Goal: Information Seeking & Learning: Learn about a topic

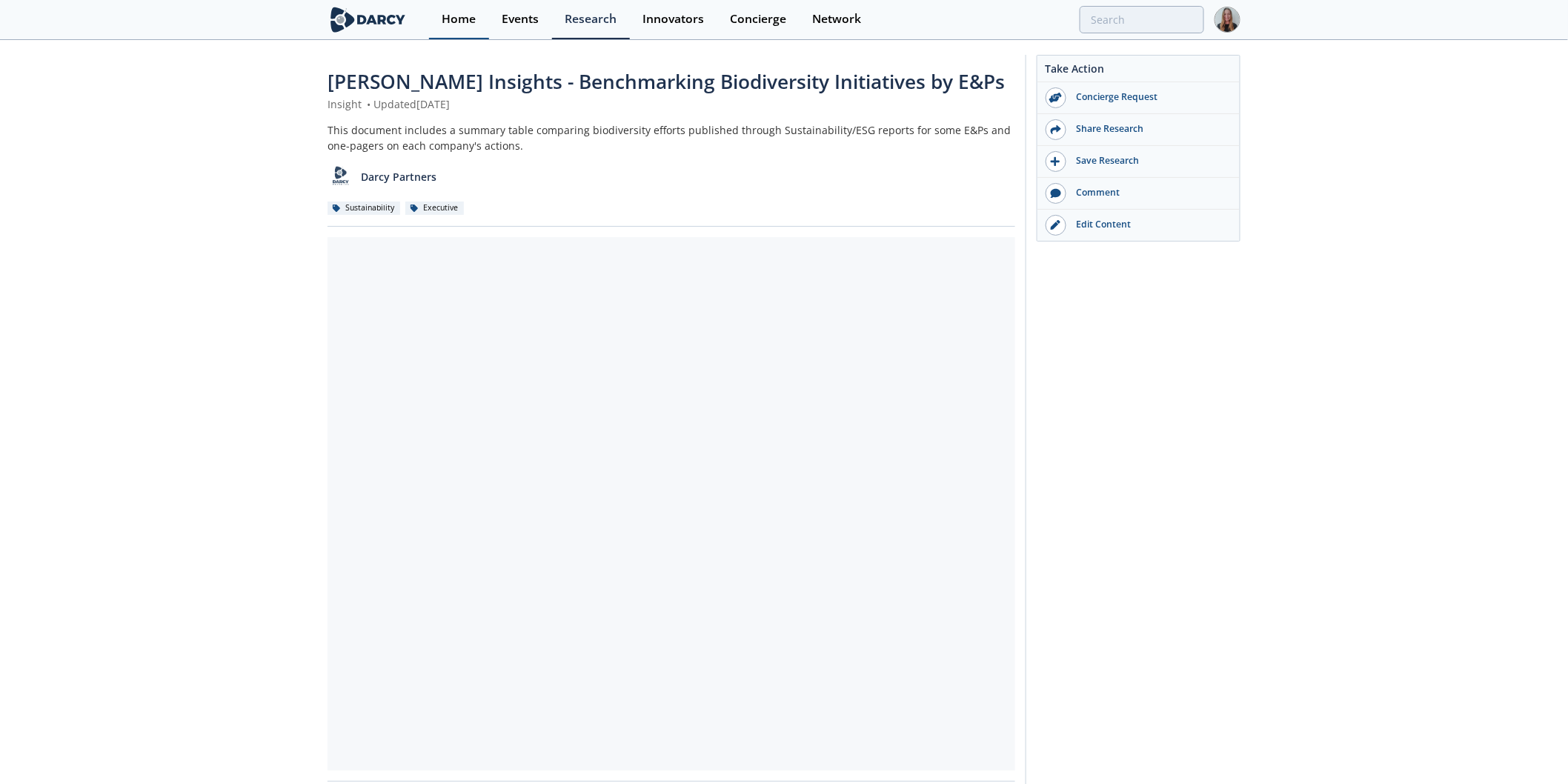
click at [478, 16] on link "Home" at bounding box center [459, 20] width 60 height 39
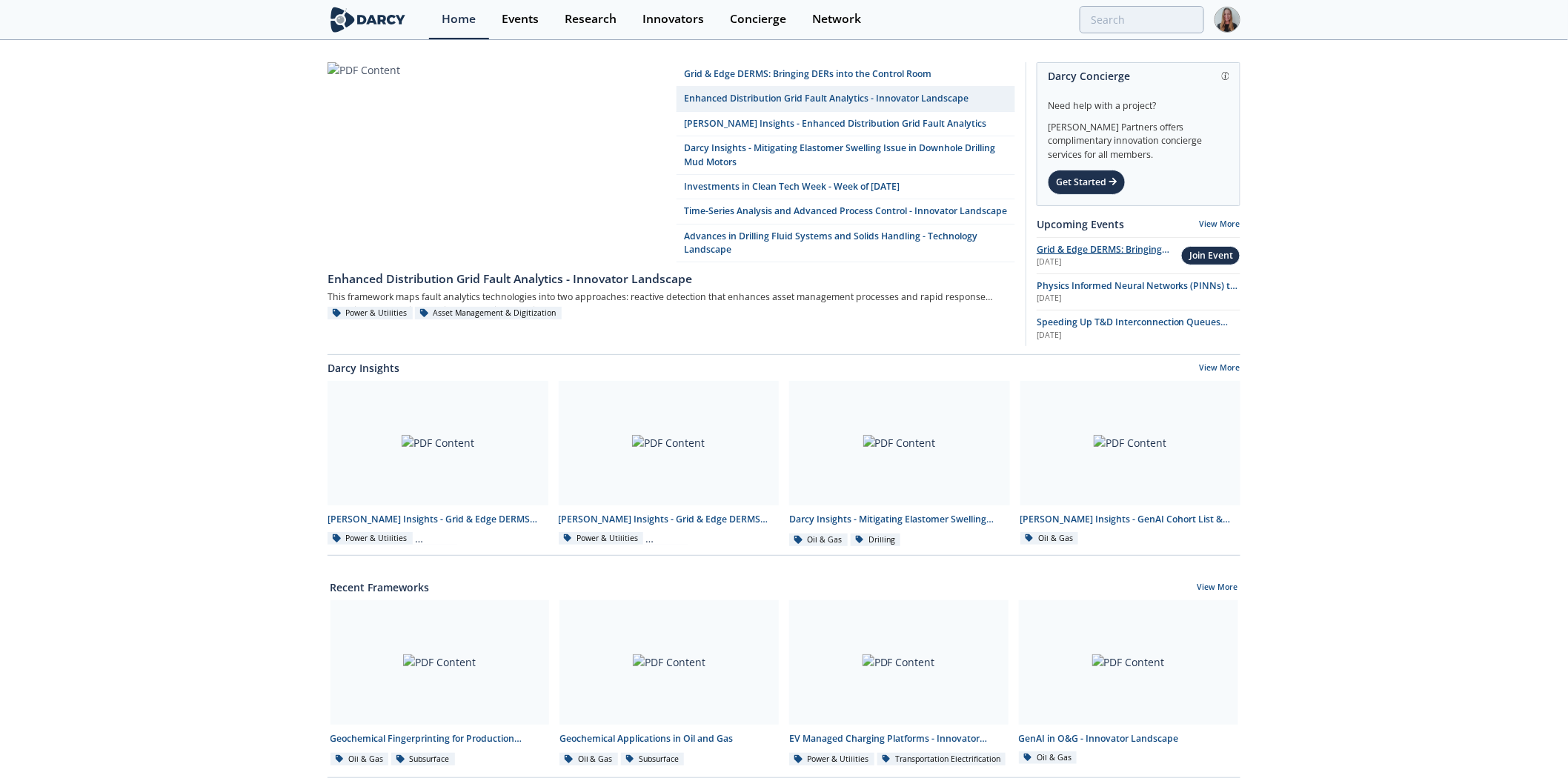
click at [1144, 246] on span "Grid & Edge DERMS: Bringing DERs into the Control Room" at bounding box center [1103, 256] width 132 height 26
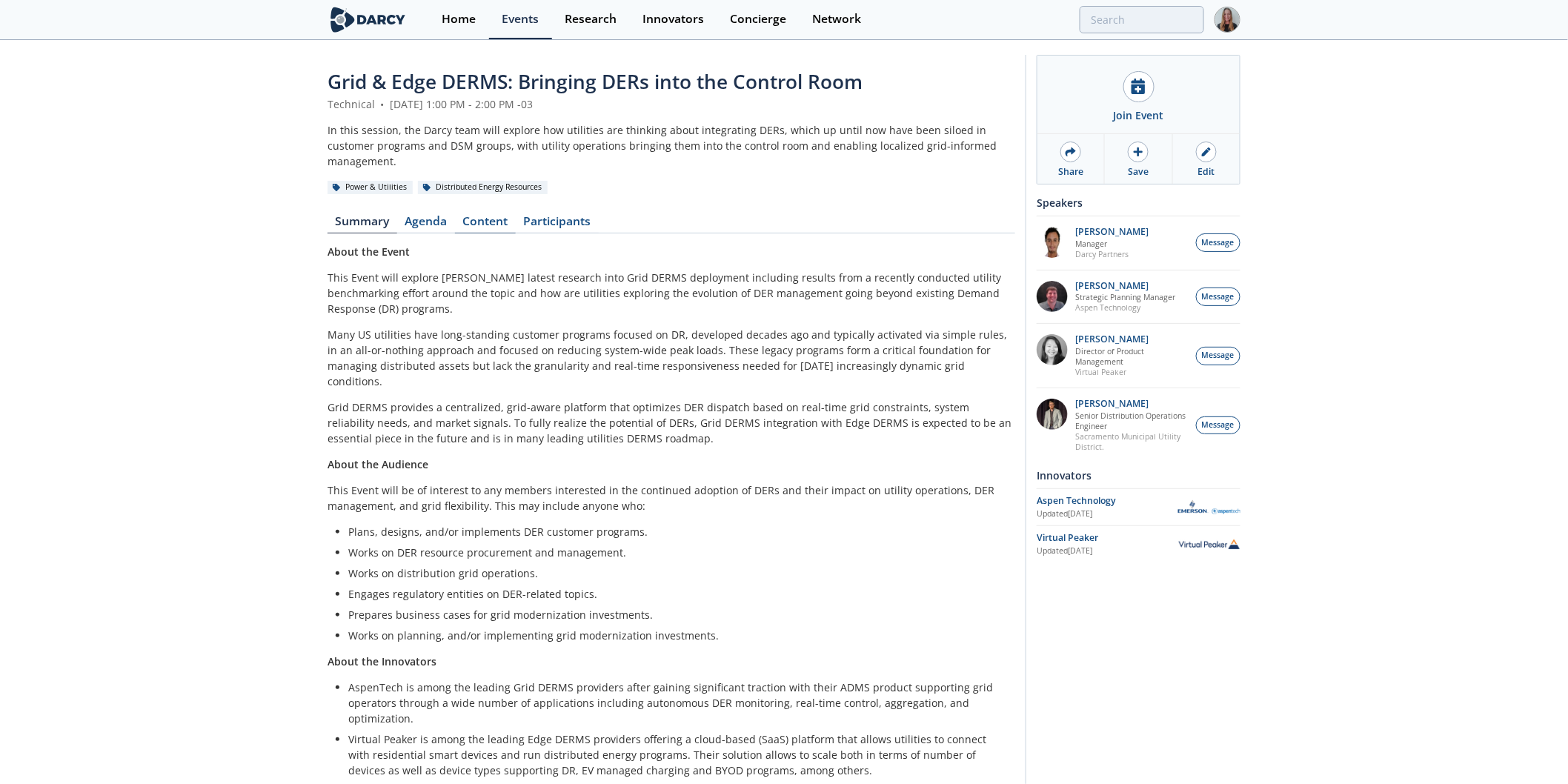
click at [477, 216] on link "Content" at bounding box center [486, 225] width 61 height 18
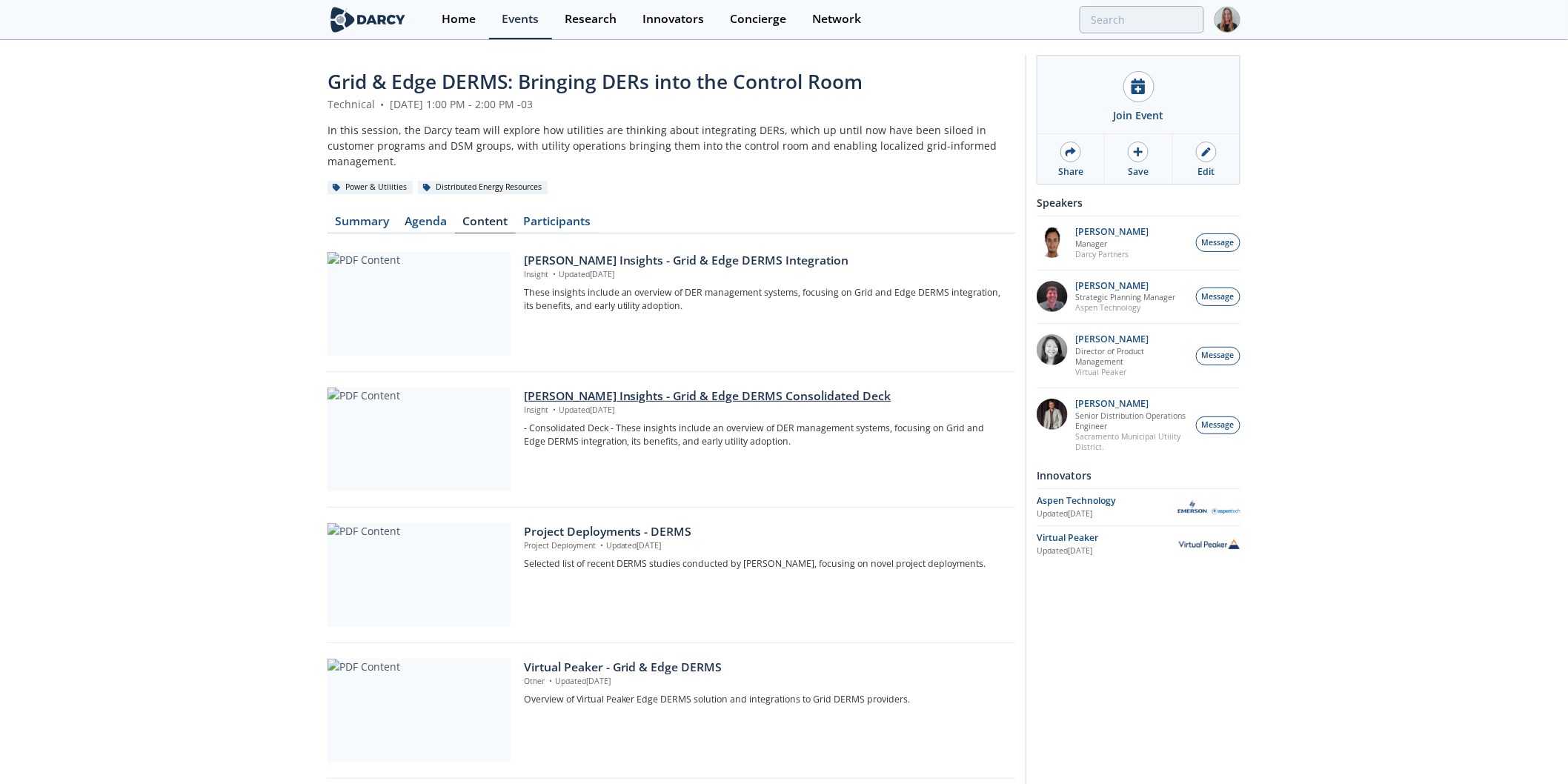
click at [668, 388] on div "Darcy Insights - Grid & Edge DERMS Consolidated Deck" at bounding box center [765, 396] width 481 height 18
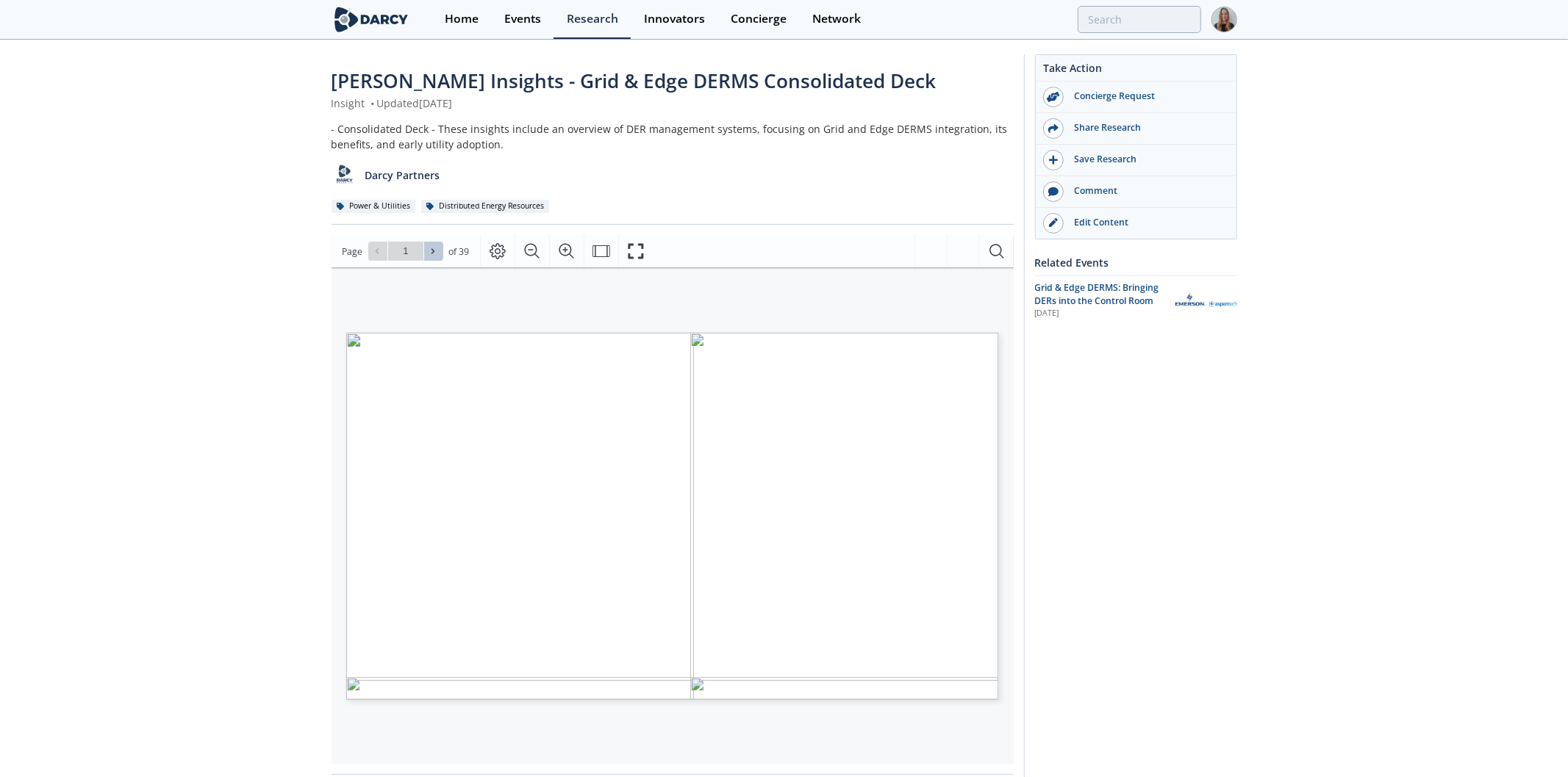
click at [434, 248] on icon at bounding box center [433, 251] width 9 height 9
type input "2"
click at [434, 248] on icon at bounding box center [433, 251] width 9 height 9
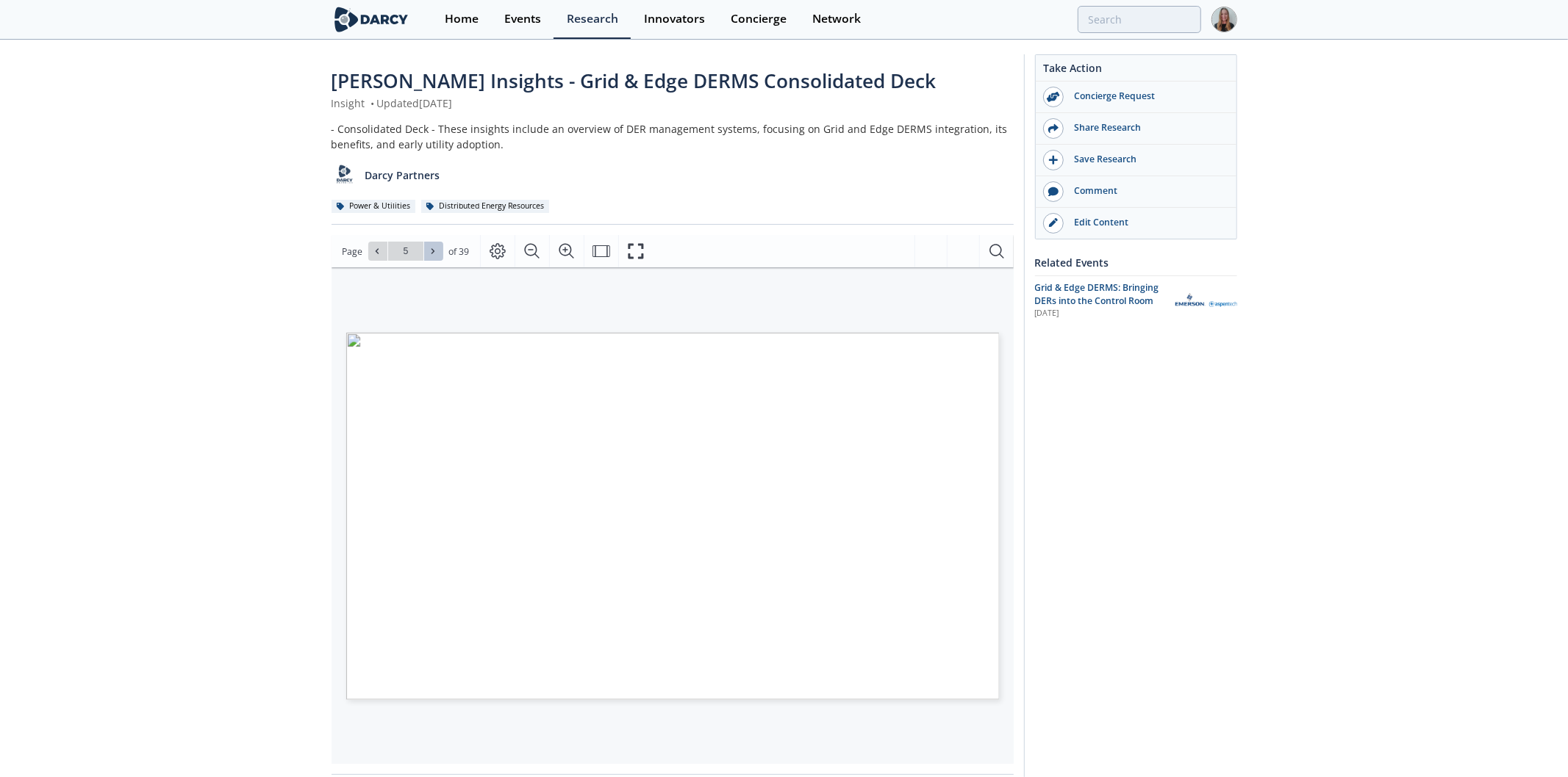
click at [434, 248] on icon at bounding box center [433, 251] width 9 height 9
type input "9"
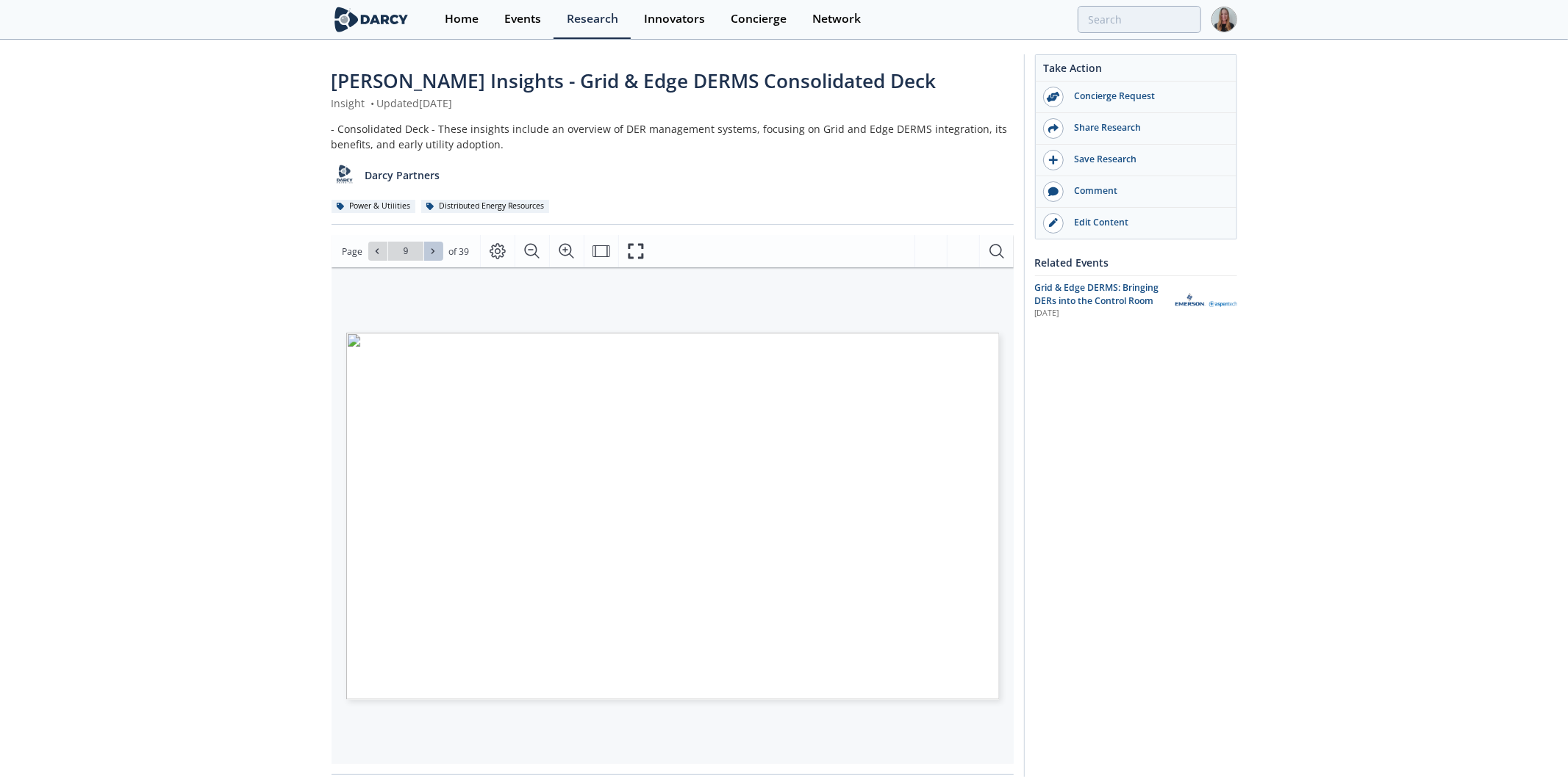
click at [434, 248] on icon at bounding box center [433, 251] width 9 height 9
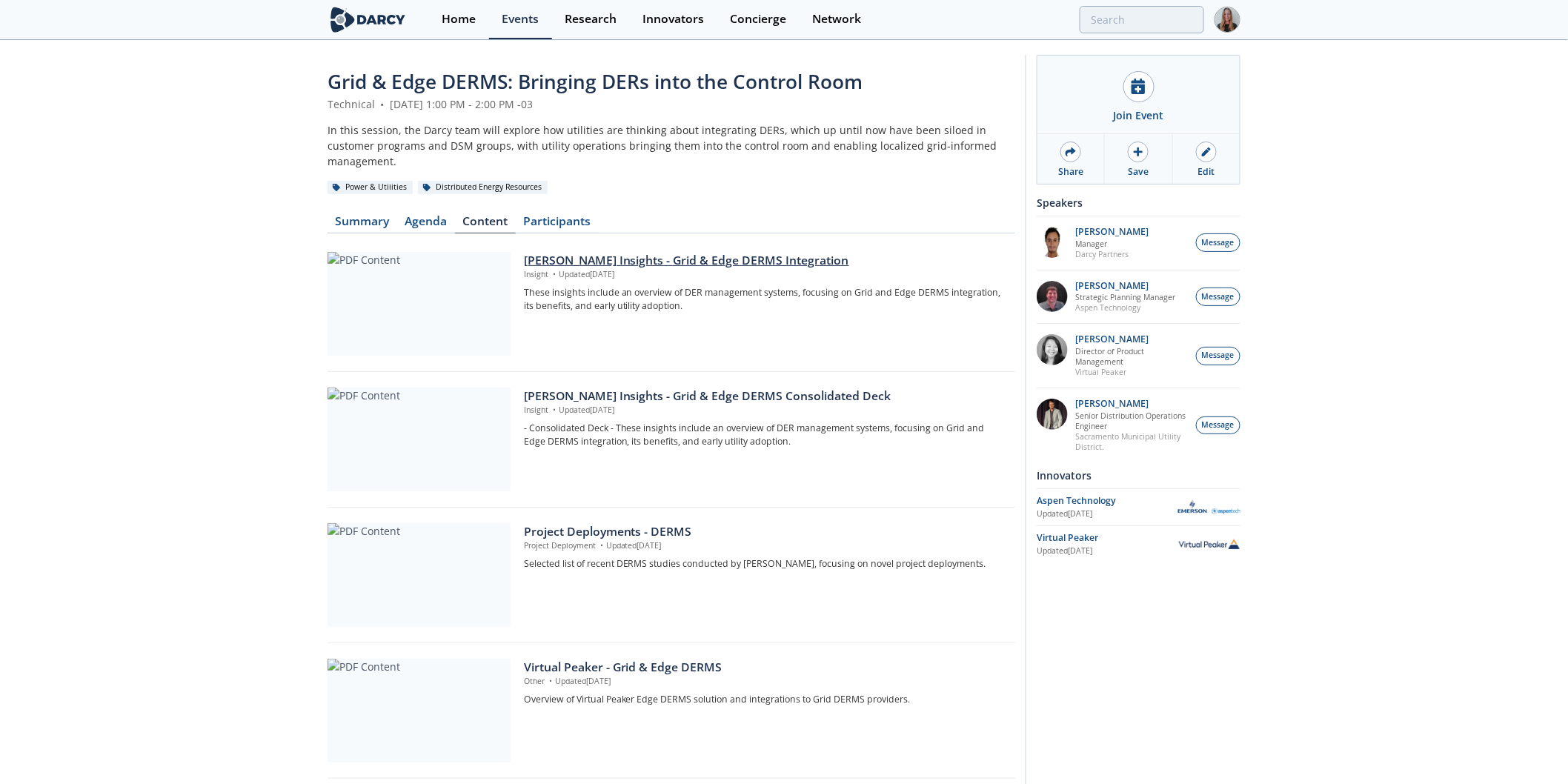
click at [604, 307] on div "Darcy Insights - Grid & Edge DERMS Integration Insight • Updated Aug 21, 2025 T…" at bounding box center [765, 304] width 481 height 104
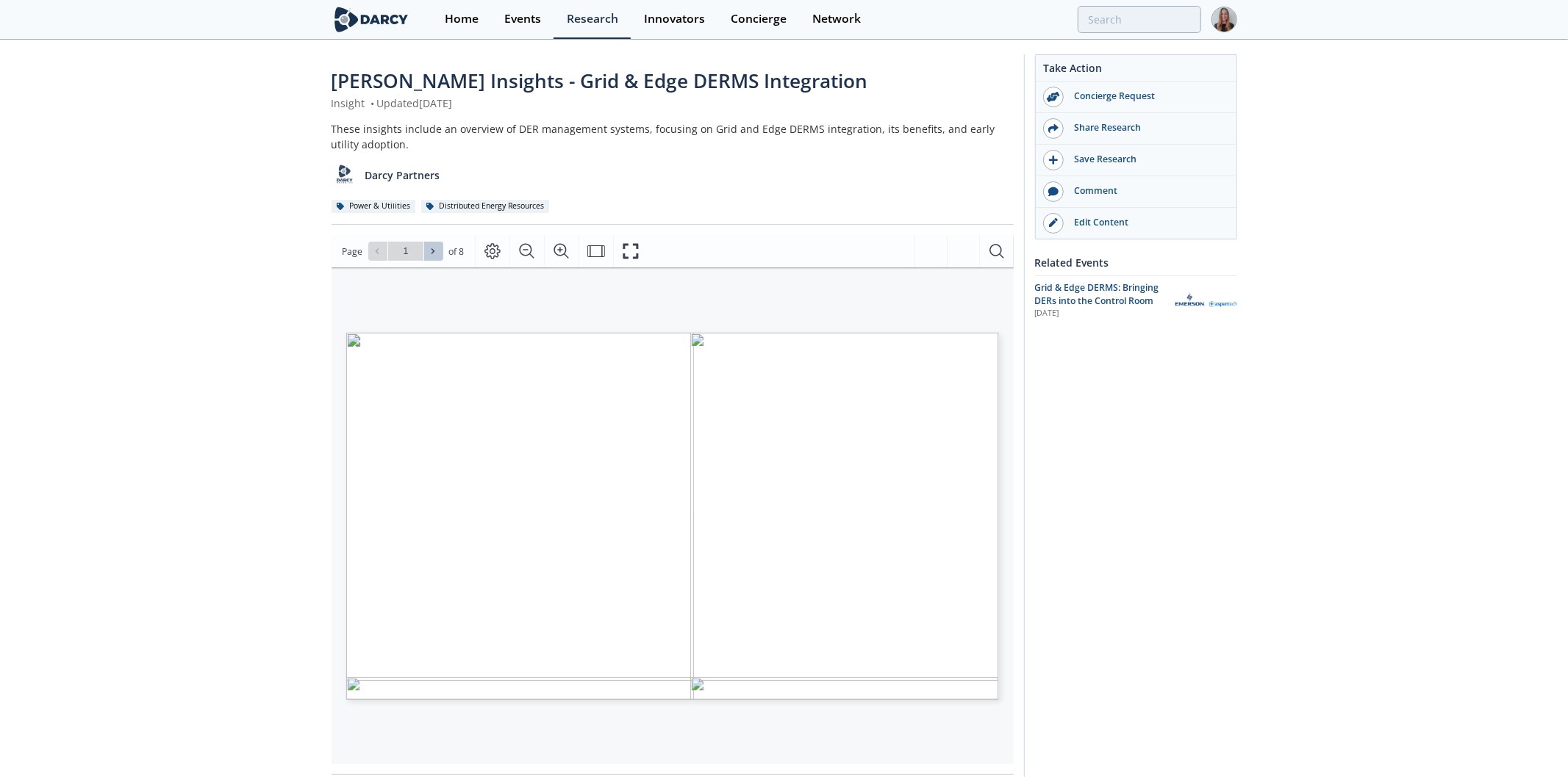
click at [434, 253] on icon at bounding box center [433, 251] width 9 height 9
type input "2"
click at [434, 254] on icon at bounding box center [433, 251] width 9 height 9
type input "3"
click at [434, 254] on icon at bounding box center [433, 251] width 9 height 9
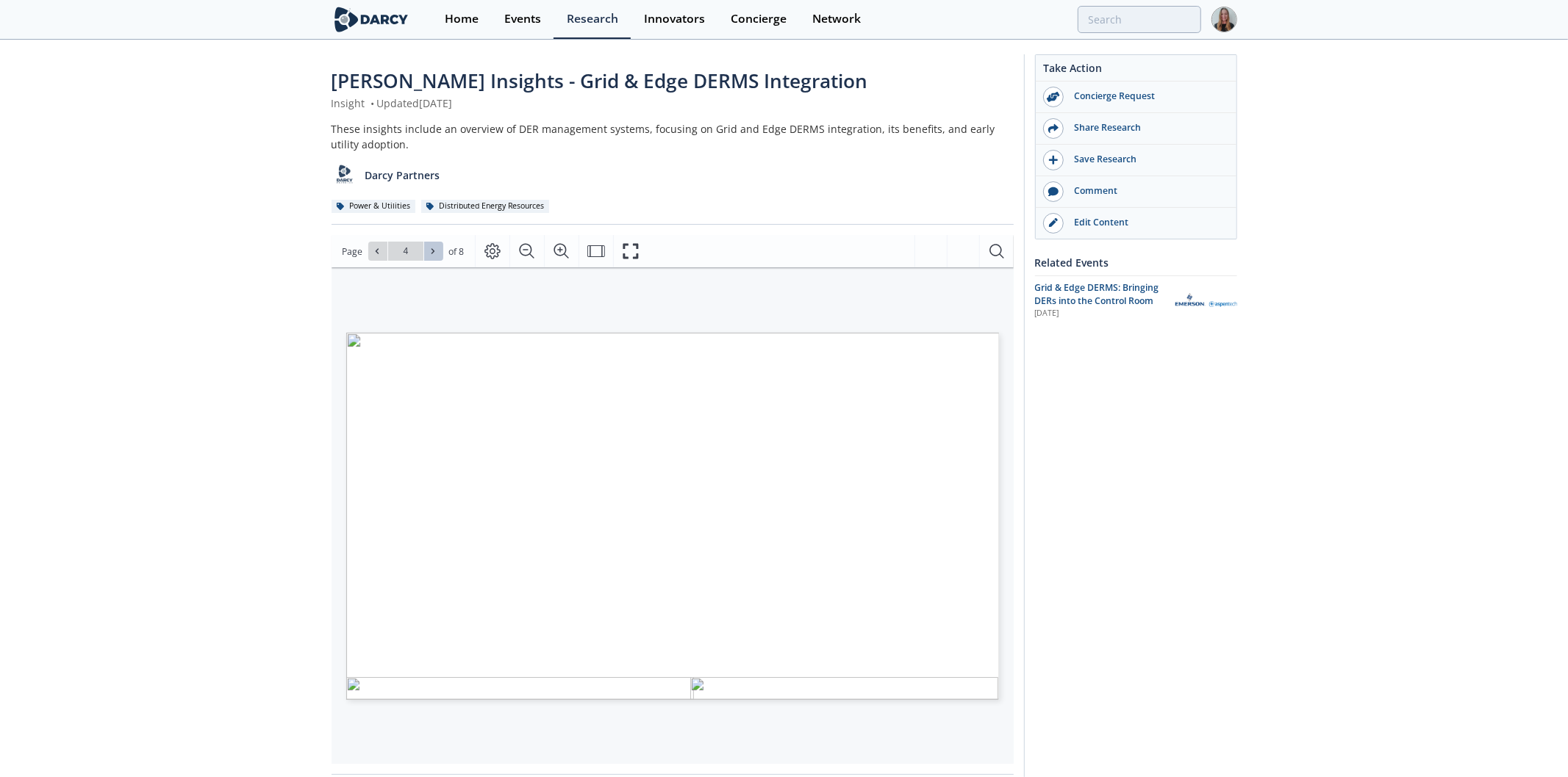
click at [434, 254] on icon at bounding box center [433, 251] width 9 height 9
type input "8"
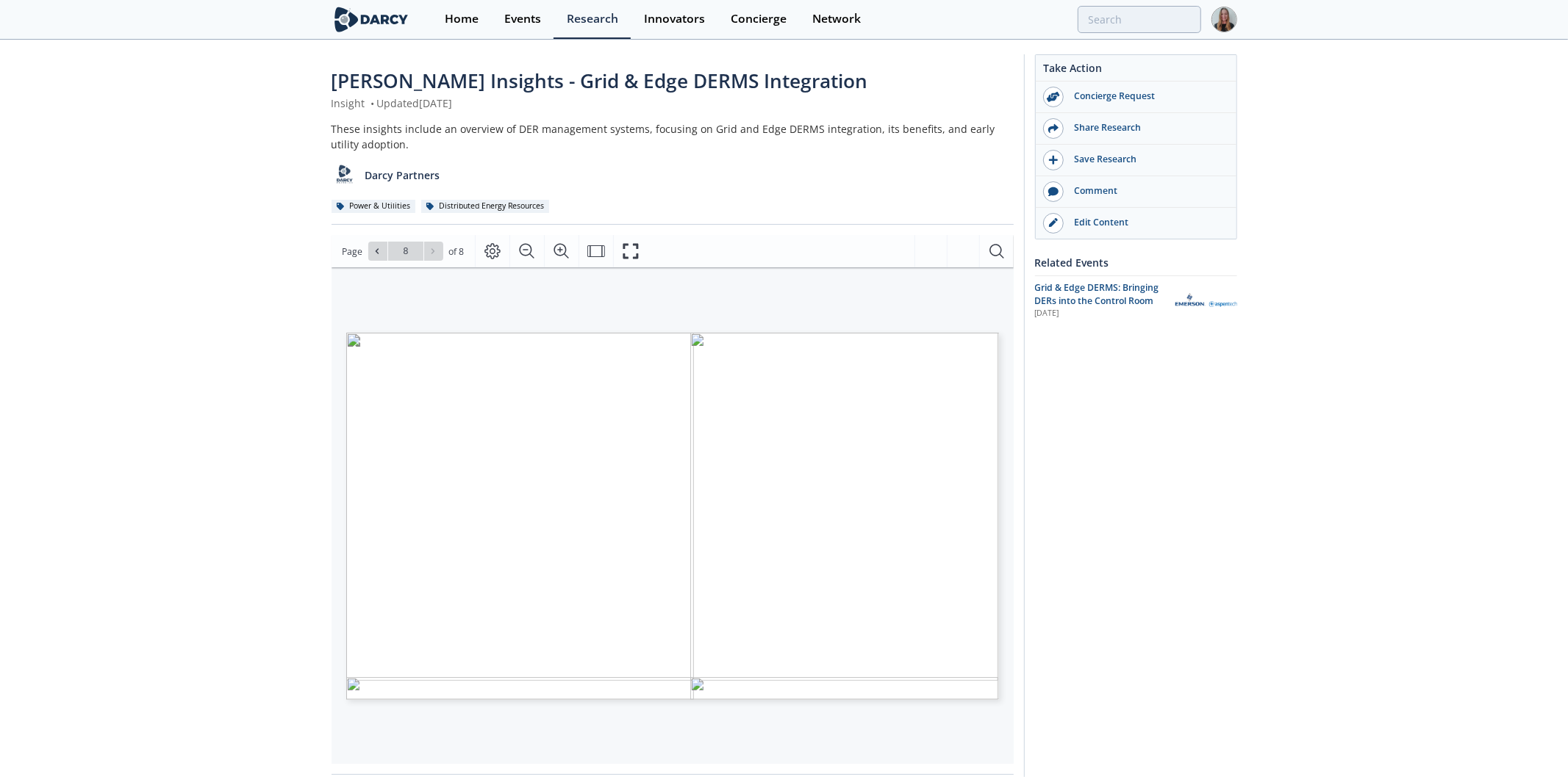
click at [966, 523] on span "Framework" at bounding box center [950, 525] width 41 height 5
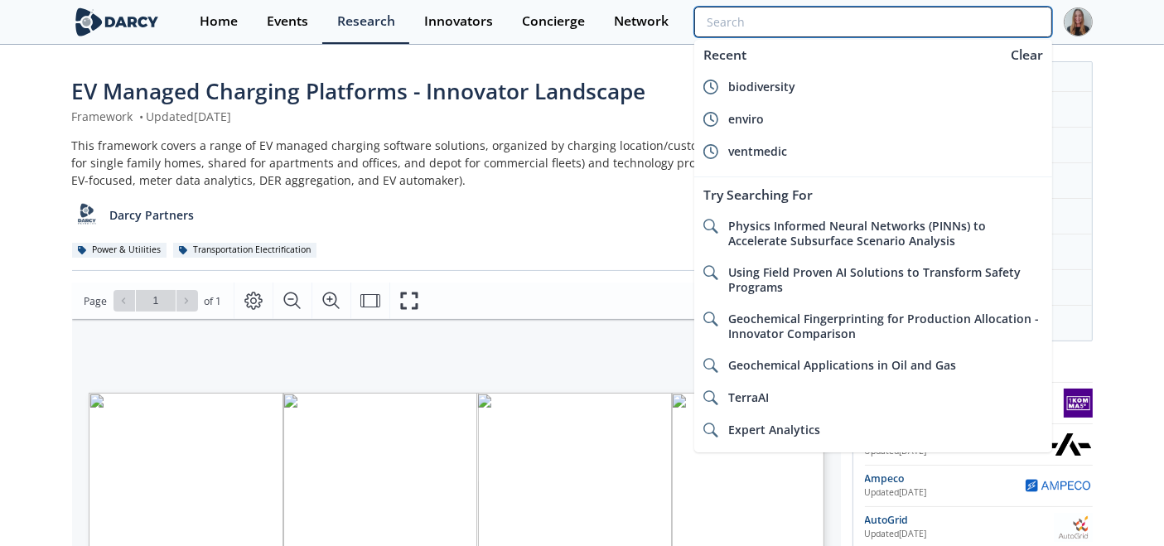
click at [964, 10] on input "search" at bounding box center [872, 22] width 357 height 31
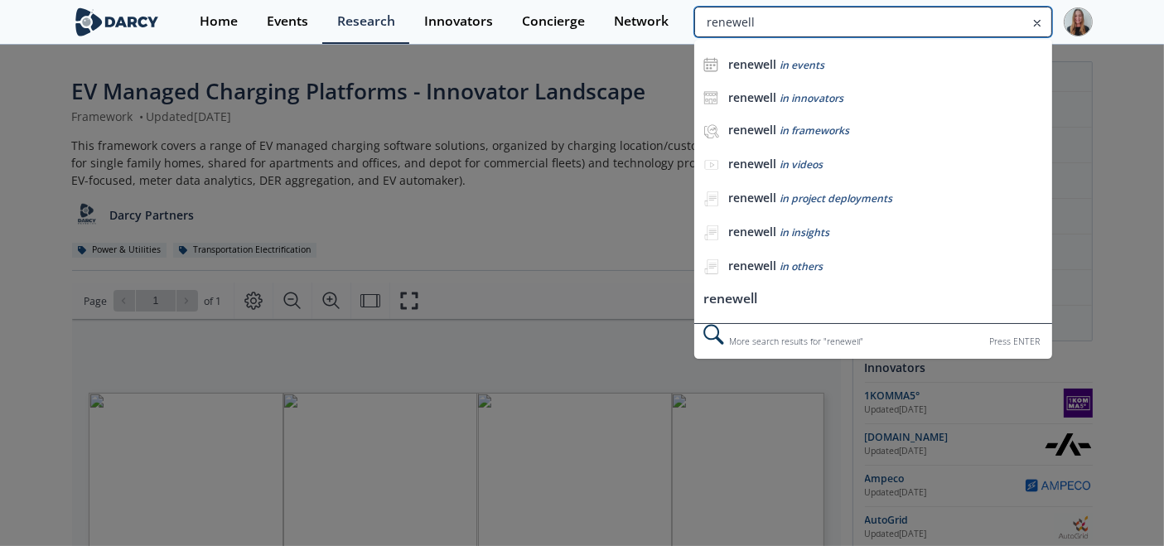
type input "renewell"
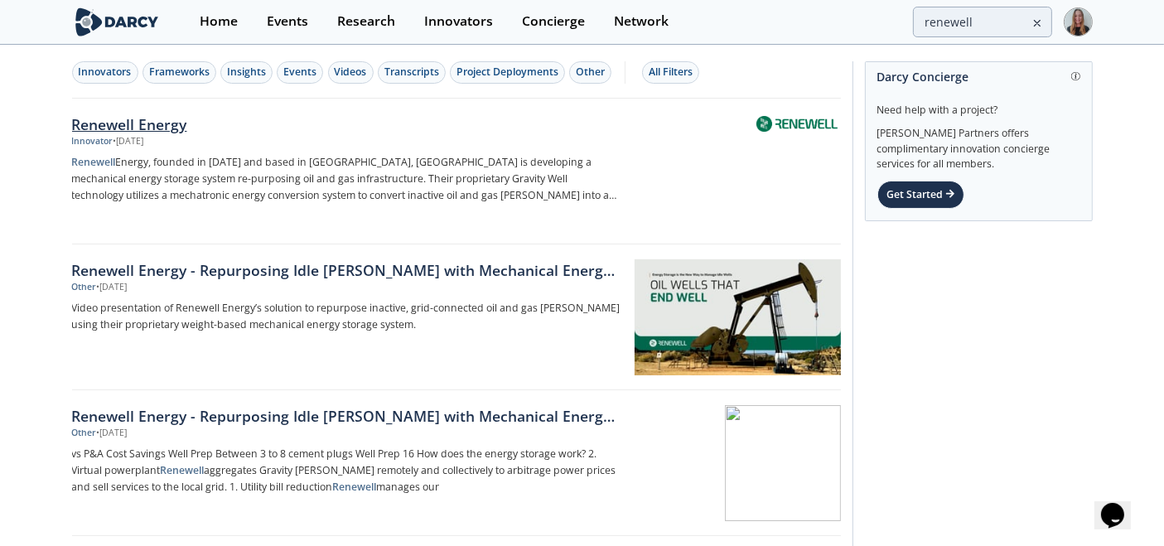
click at [144, 142] on div "• [DATE]" at bounding box center [128, 141] width 31 height 13
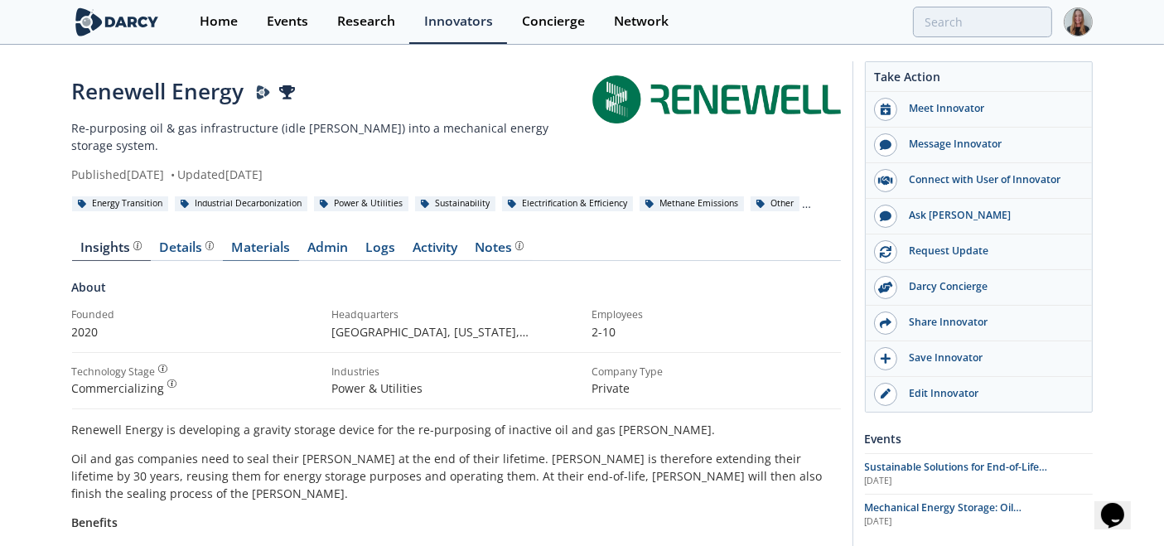
click at [256, 241] on link "Materials" at bounding box center [261, 251] width 76 height 20
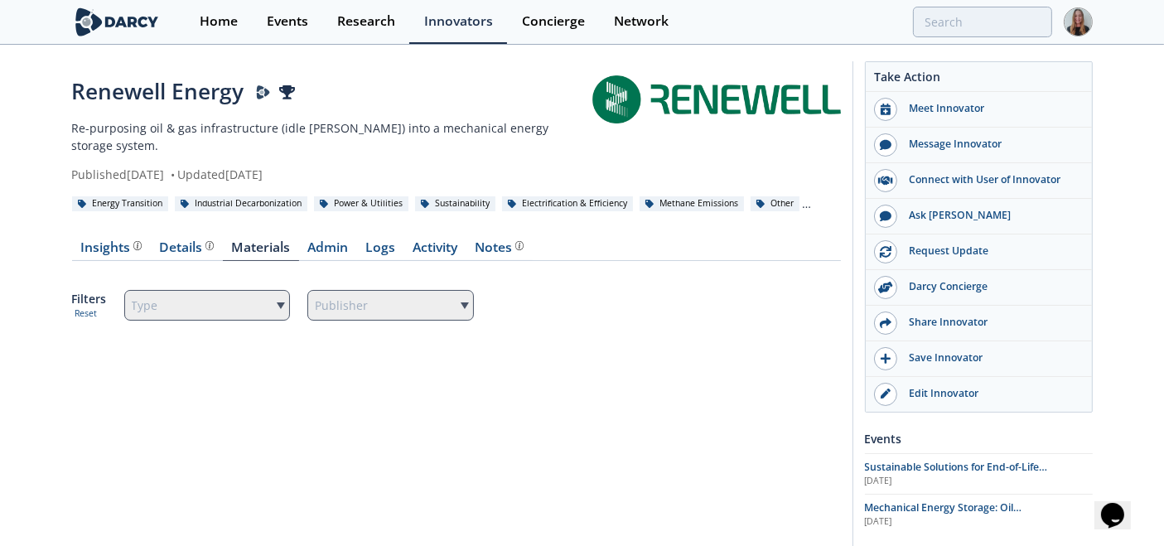
scroll to position [104, 0]
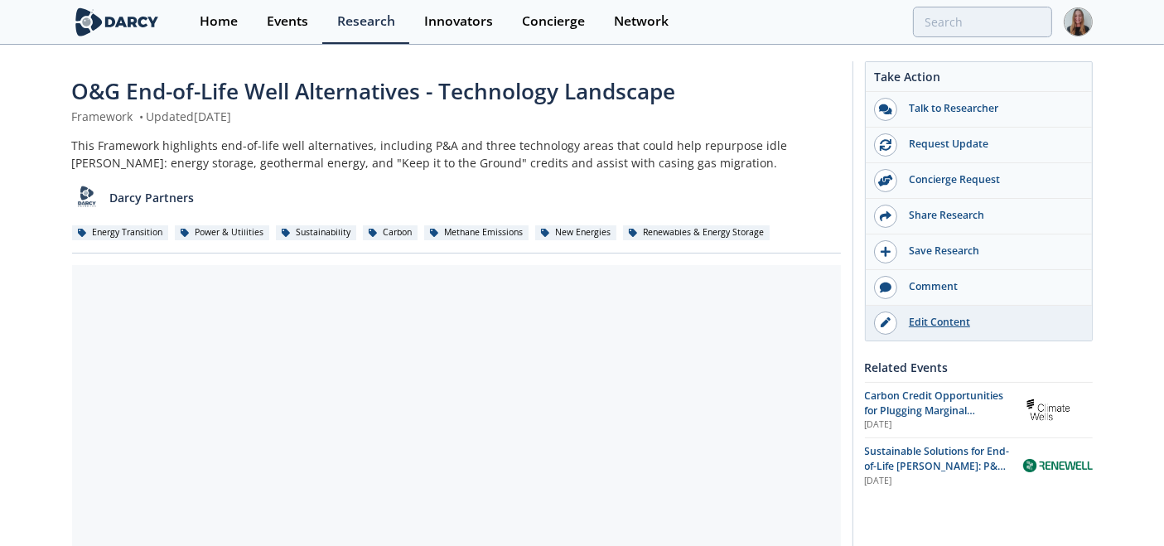
click at [901, 325] on div "Edit Content" at bounding box center [990, 322] width 186 height 15
